Goal: Task Accomplishment & Management: Manage account settings

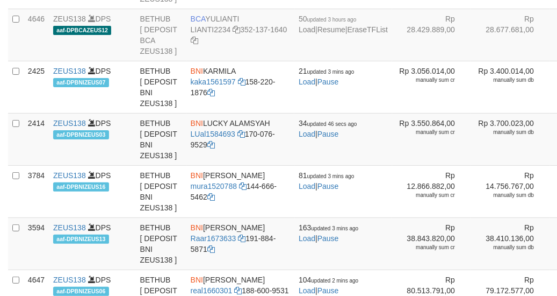
scroll to position [1450, 0]
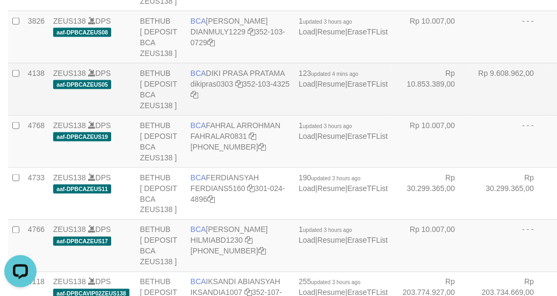
click at [392, 115] on td "Rp 10.853.389,00" at bounding box center [431, 89] width 79 height 52
click at [212, 115] on td "BCA DIKI PRASA PRATAMA dikipras0303 352-103-4325" at bounding box center [241, 89] width 108 height 52
copy td "BCA DIKI PRASA PRATAMA"
